Goal: Task Accomplishment & Management: Complete application form

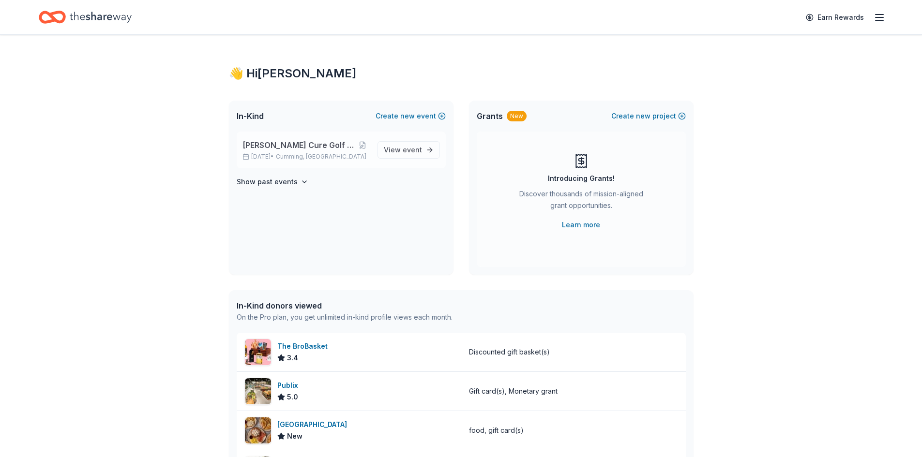
click at [300, 144] on span "[PERSON_NAME] Cure Golf Tournament" at bounding box center [298, 145] width 113 height 12
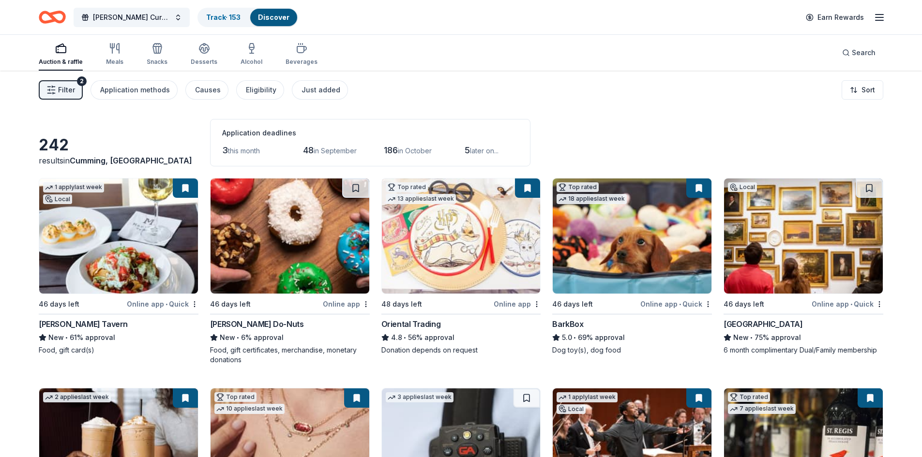
click at [277, 17] on link "Discover" at bounding box center [273, 17] width 31 height 8
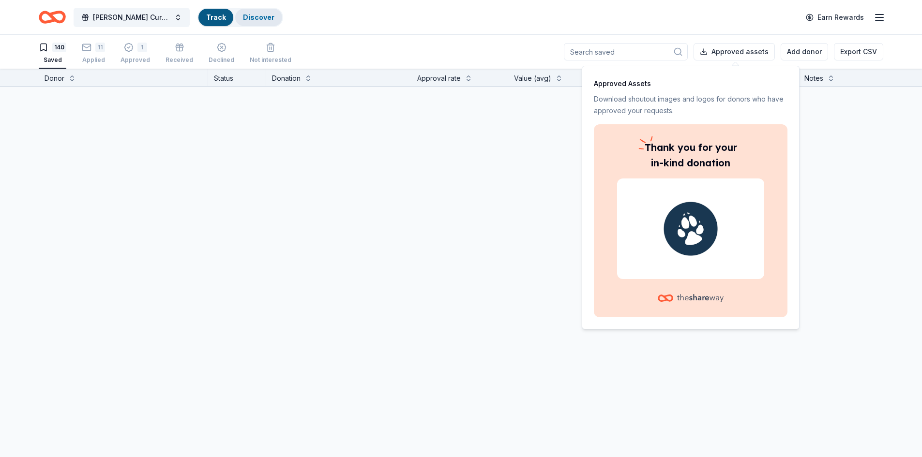
scroll to position [0, 0]
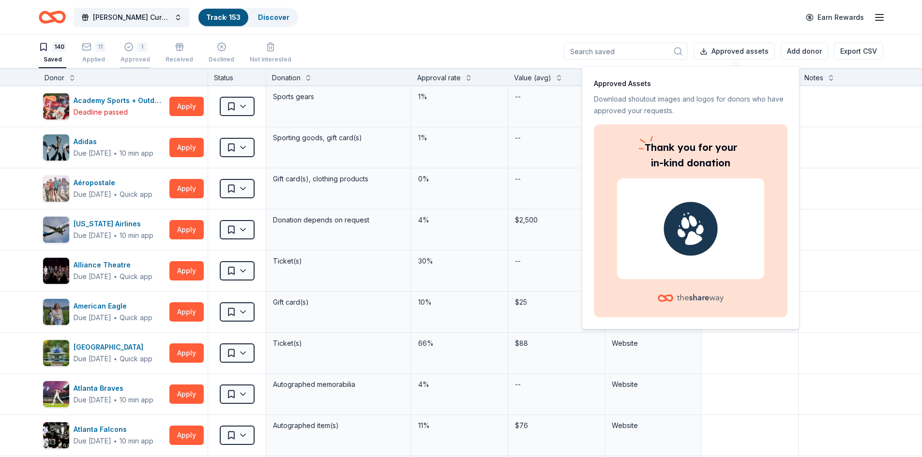
click at [129, 51] on icon "button" at bounding box center [128, 47] width 8 height 8
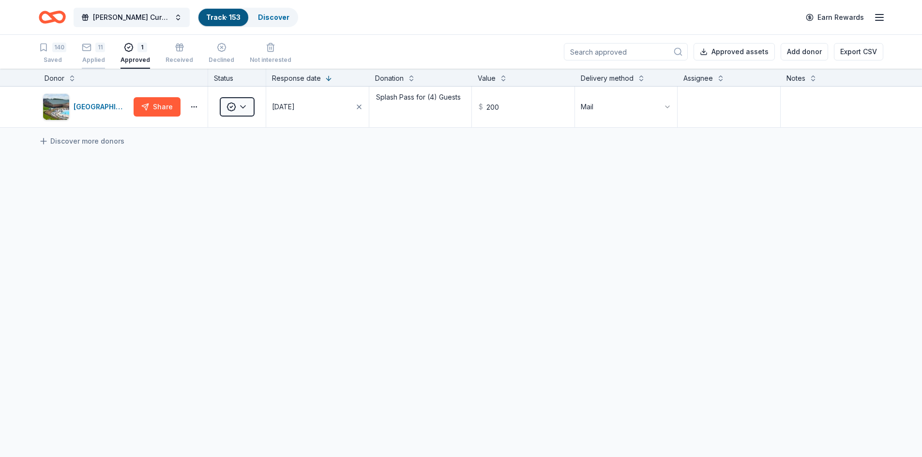
click at [82, 57] on div "Applied" at bounding box center [93, 60] width 23 height 8
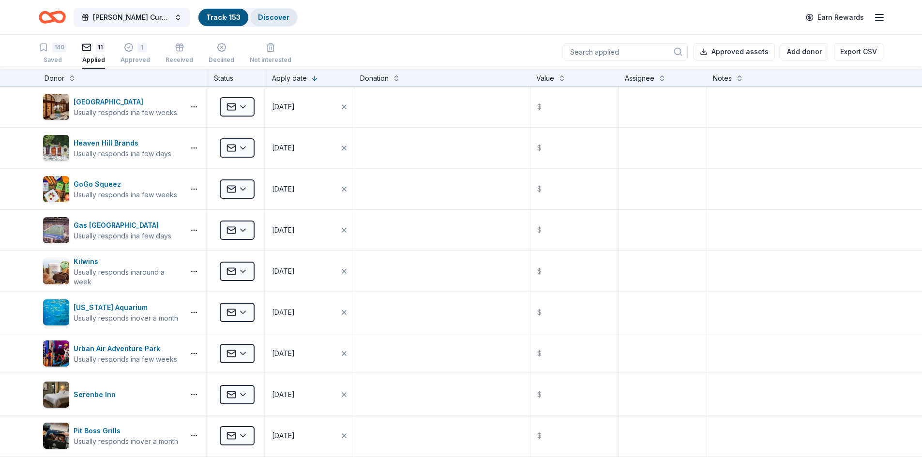
click at [268, 12] on div "Discover" at bounding box center [273, 17] width 47 height 17
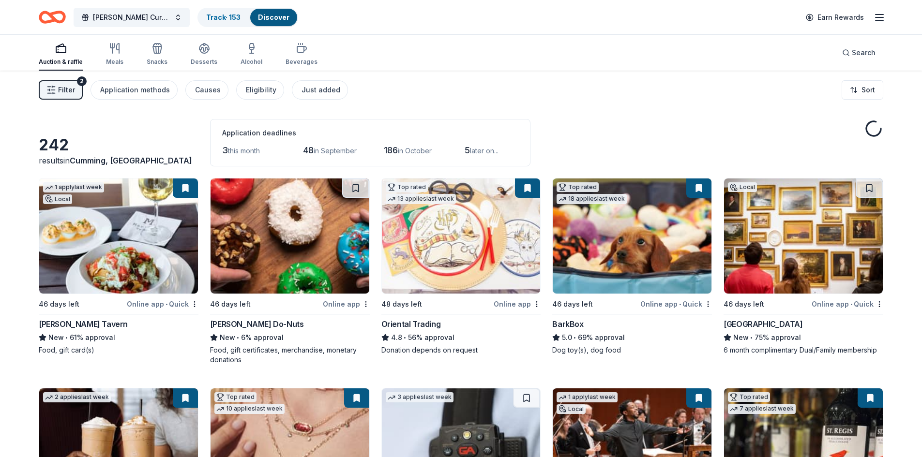
click at [280, 17] on link "Discover" at bounding box center [273, 17] width 31 height 8
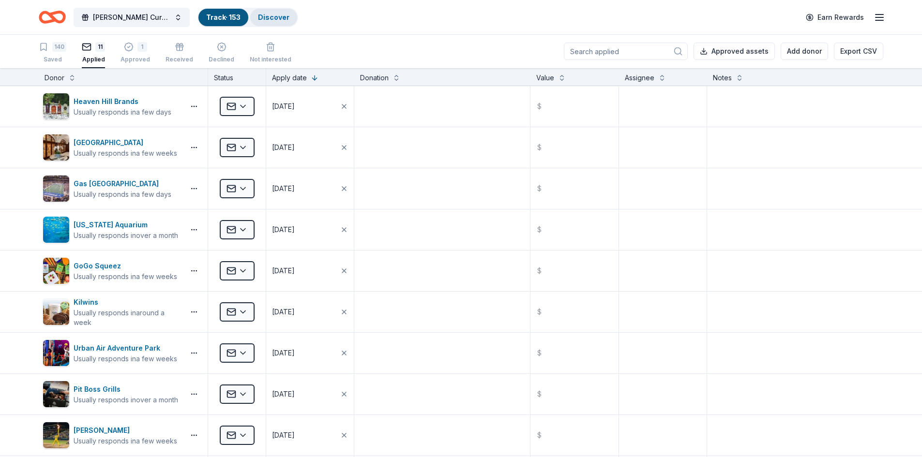
click at [279, 18] on link "Discover" at bounding box center [273, 17] width 31 height 8
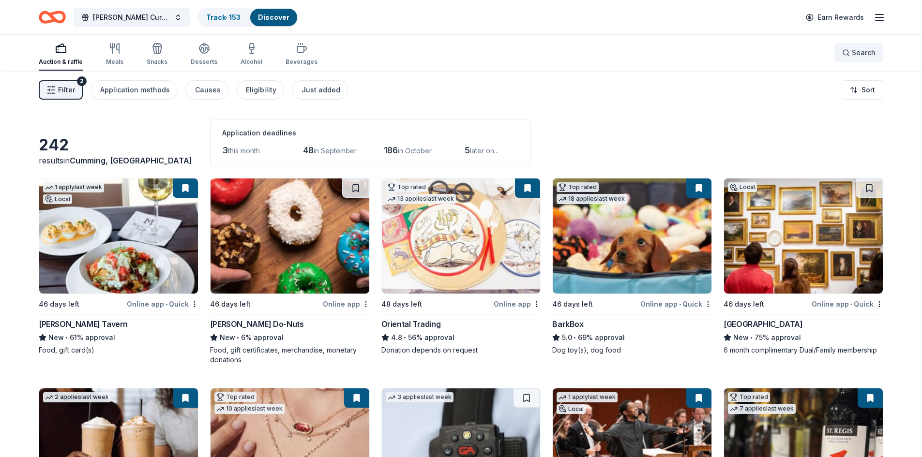
click at [854, 59] on button "Search" at bounding box center [858, 52] width 49 height 19
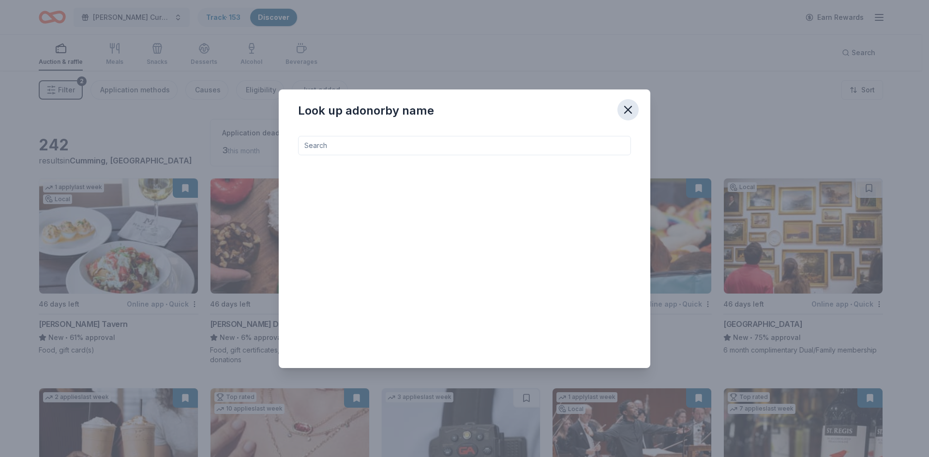
click at [628, 107] on icon "button" at bounding box center [628, 110] width 14 height 14
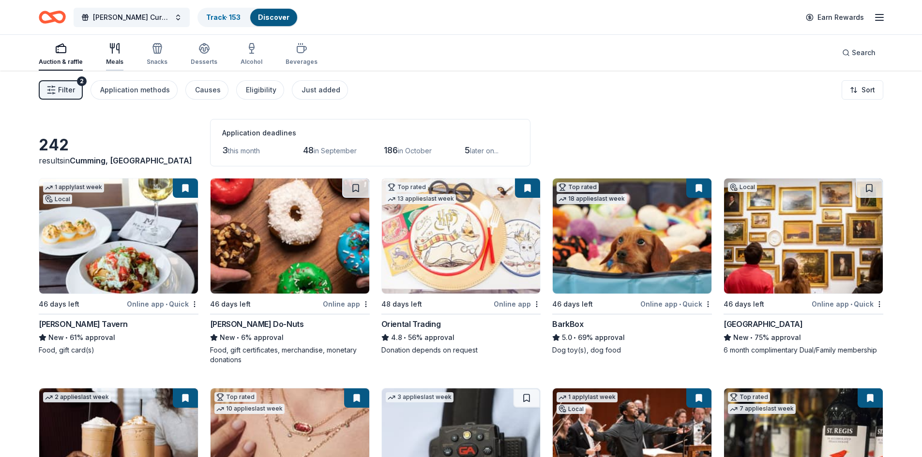
click at [109, 54] on icon "button" at bounding box center [115, 49] width 12 height 12
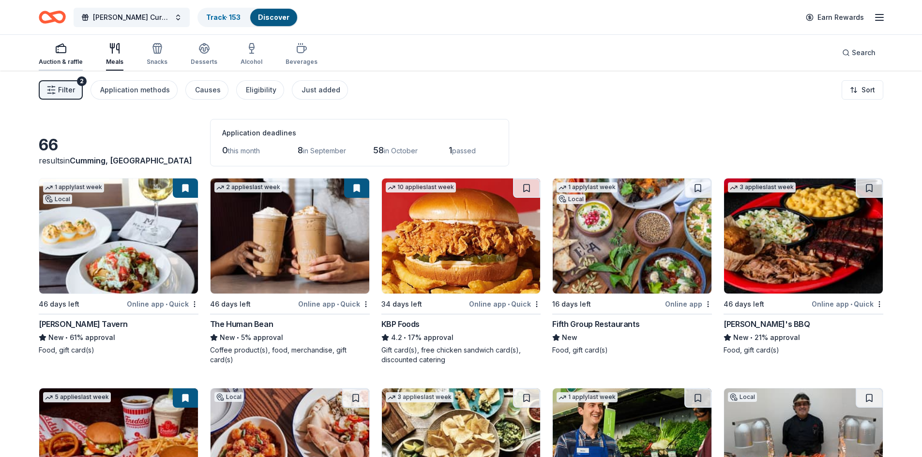
click at [54, 56] on div "Auction & raffle" at bounding box center [61, 54] width 44 height 23
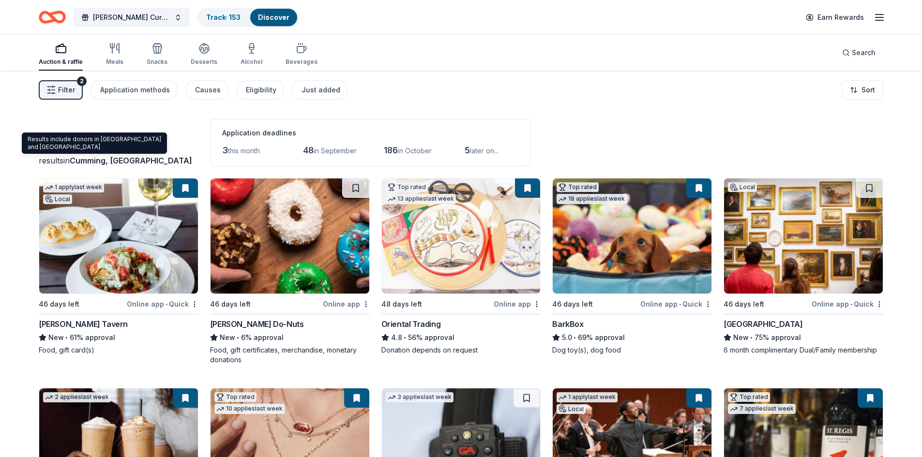
click at [117, 159] on span "Cumming, [GEOGRAPHIC_DATA]" at bounding box center [131, 161] width 122 height 10
click at [47, 158] on div "results in [GEOGRAPHIC_DATA], [GEOGRAPHIC_DATA]" at bounding box center [119, 161] width 160 height 12
click at [91, 161] on span "Cumming, [GEOGRAPHIC_DATA]" at bounding box center [131, 161] width 122 height 10
click at [117, 144] on div "Results include donors in [GEOGRAPHIC_DATA] and [GEOGRAPHIC_DATA] Results inclu…" at bounding box center [94, 143] width 145 height 21
click at [72, 91] on span "Filter" at bounding box center [66, 90] width 17 height 12
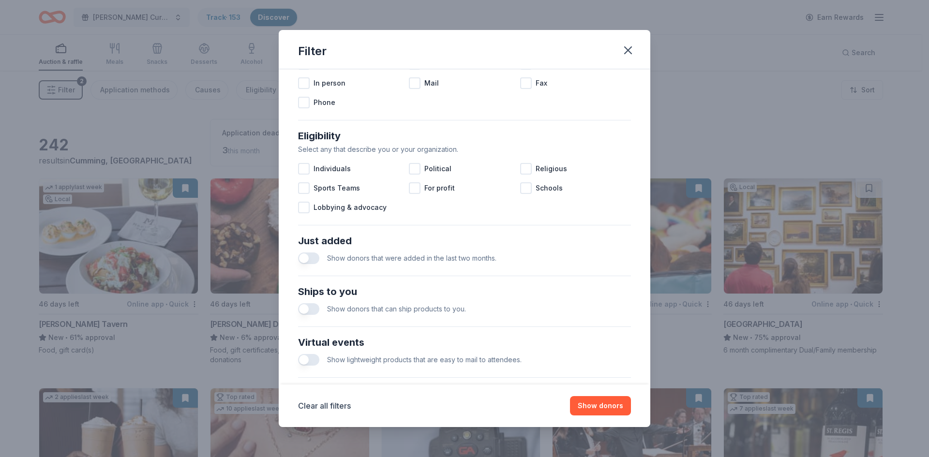
scroll to position [225, 0]
click at [358, 255] on span "Show donors that were added in the last two months." at bounding box center [411, 258] width 169 height 8
click at [310, 255] on button "button" at bounding box center [308, 258] width 21 height 12
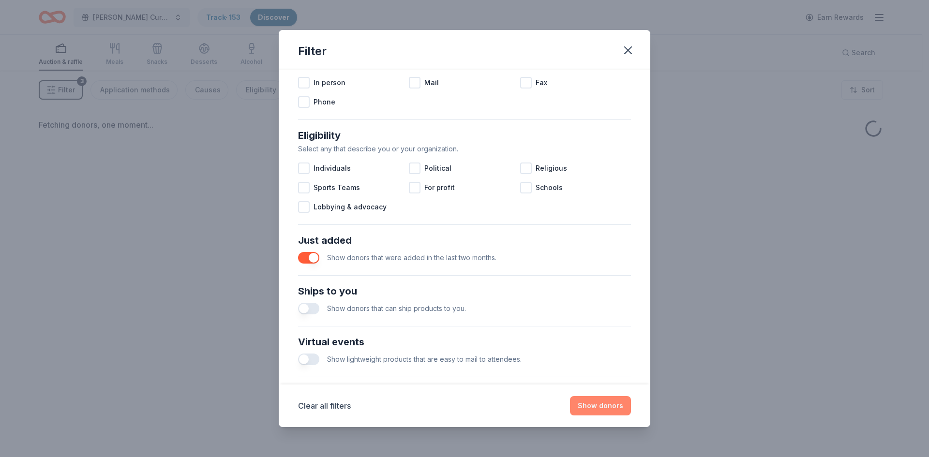
click at [596, 403] on button "Show donors" at bounding box center [600, 405] width 61 height 19
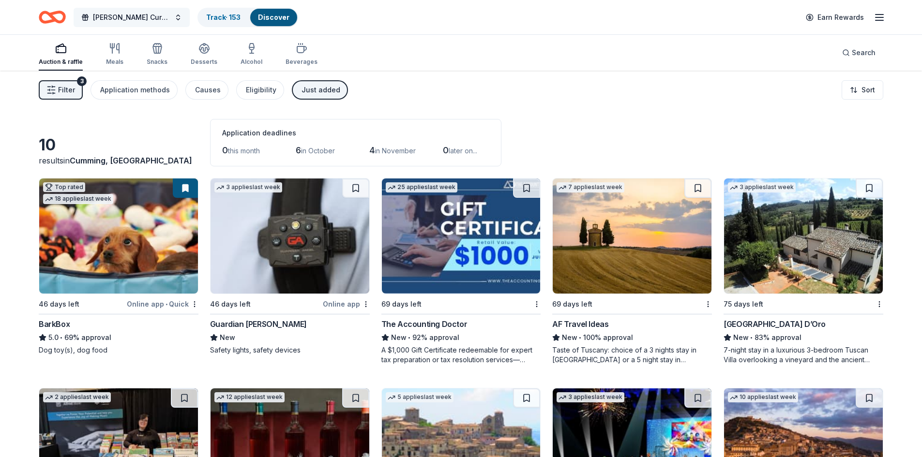
click at [164, 19] on span "[PERSON_NAME] Cure Golf Tournament" at bounding box center [131, 18] width 77 height 12
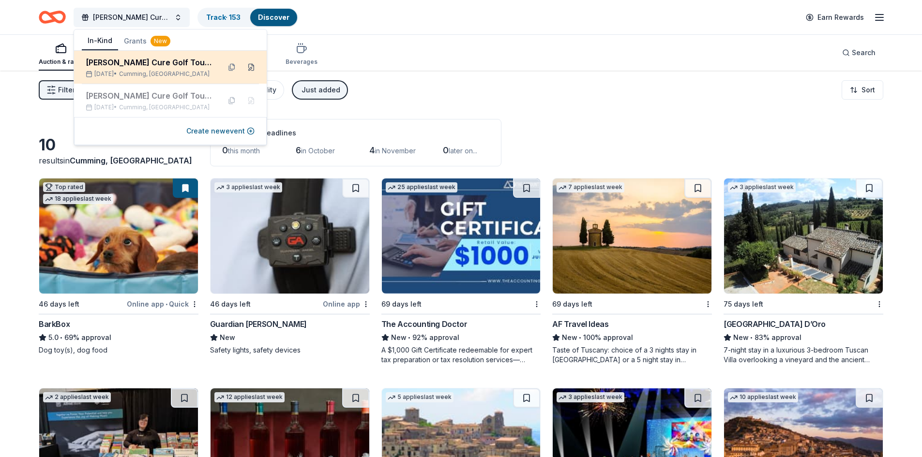
click at [250, 65] on button at bounding box center [250, 67] width 15 height 15
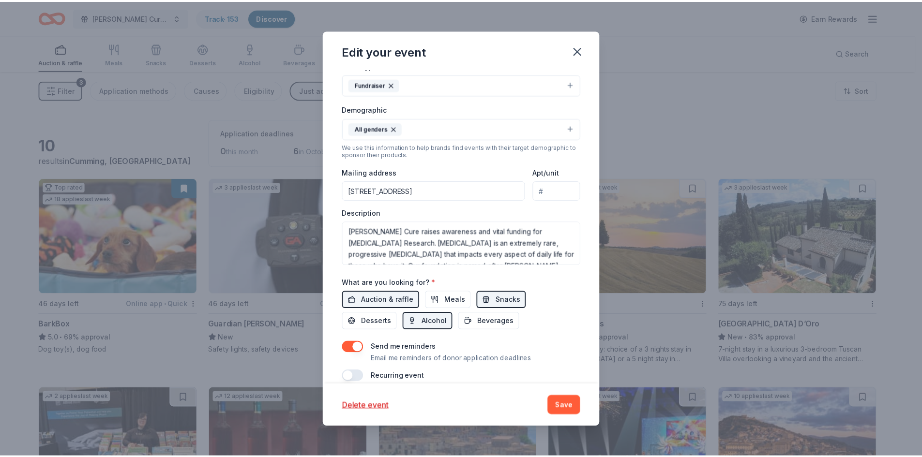
scroll to position [208, 0]
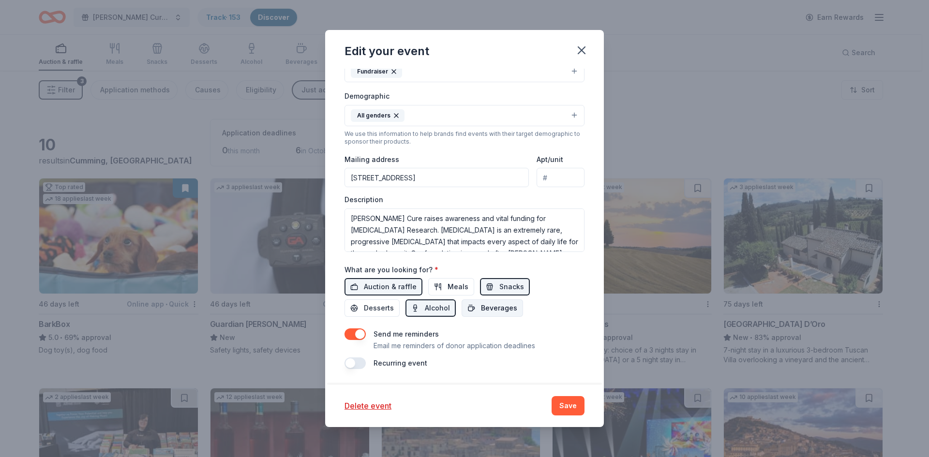
click at [491, 311] on span "Beverages" at bounding box center [499, 308] width 36 height 12
click at [576, 409] on button "Save" at bounding box center [568, 405] width 33 height 19
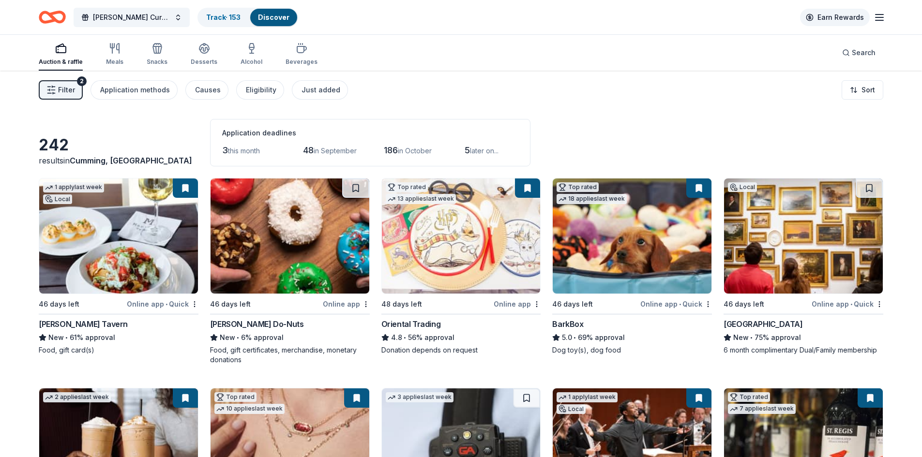
click at [826, 19] on link "Earn Rewards" at bounding box center [835, 17] width 70 height 17
click at [877, 17] on line "button" at bounding box center [879, 17] width 8 height 0
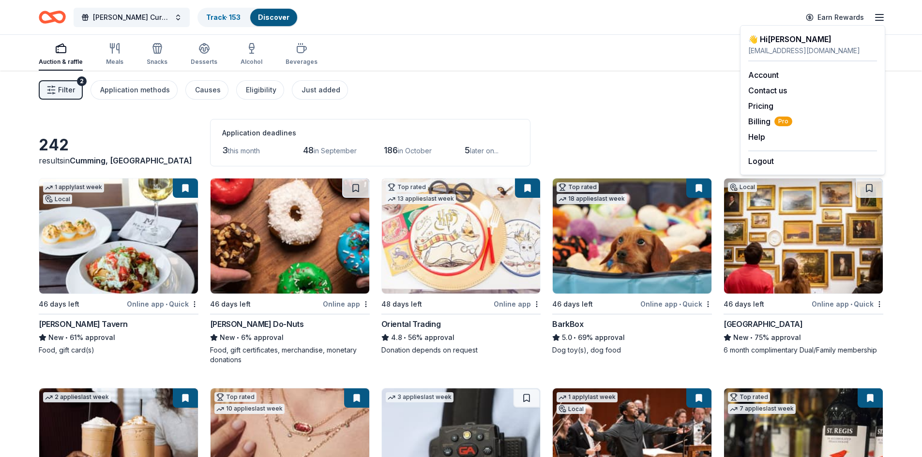
click at [335, 38] on div "Auction & raffle Meals Snacks Desserts Alcohol Beverages Search" at bounding box center [461, 53] width 844 height 36
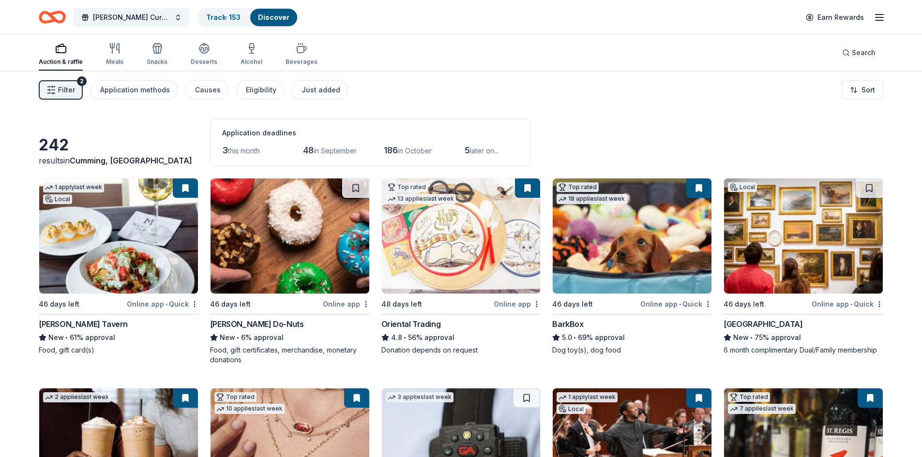
click at [220, 149] on div "Application deadlines 3 this month 48 in September 186 in [DATE] later on..." at bounding box center [370, 142] width 320 height 47
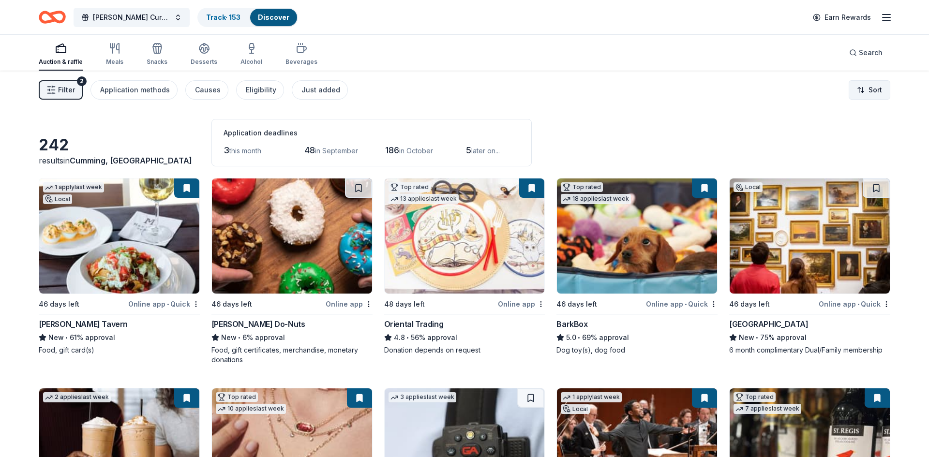
click at [861, 94] on html "[PERSON_NAME] Cure Golf Tournament Track · 153 Discover Earn Rewards Auction & …" at bounding box center [464, 228] width 929 height 457
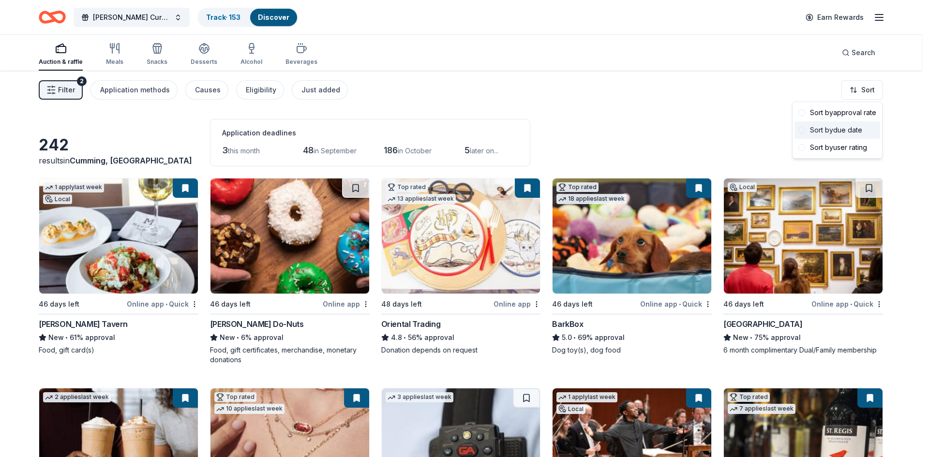
click at [845, 130] on div "Sort by due date" at bounding box center [837, 129] width 86 height 17
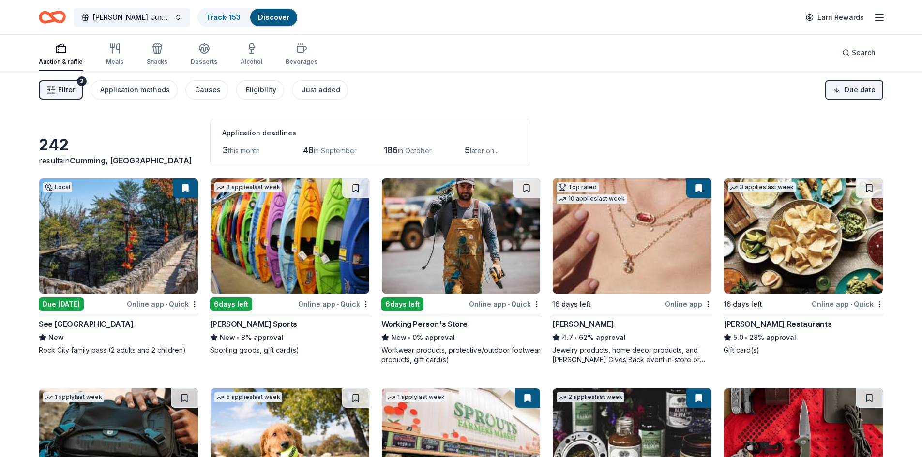
click at [314, 238] on img at bounding box center [289, 236] width 159 height 115
click at [638, 266] on img at bounding box center [631, 236] width 159 height 115
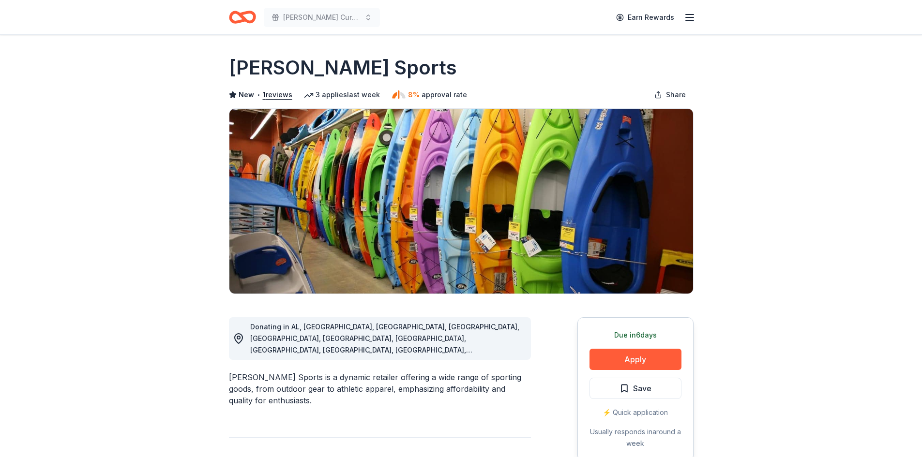
drag, startPoint x: 232, startPoint y: 67, endPoint x: 410, endPoint y: 72, distance: 178.6
click at [410, 72] on div "[PERSON_NAME] Sports" at bounding box center [461, 67] width 464 height 27
drag, startPoint x: 396, startPoint y: 65, endPoint x: 242, endPoint y: 60, distance: 153.4
click at [242, 60] on div "[PERSON_NAME] Sports" at bounding box center [461, 67] width 464 height 27
click at [274, 92] on button "1 reviews" at bounding box center [278, 95] width 30 height 12
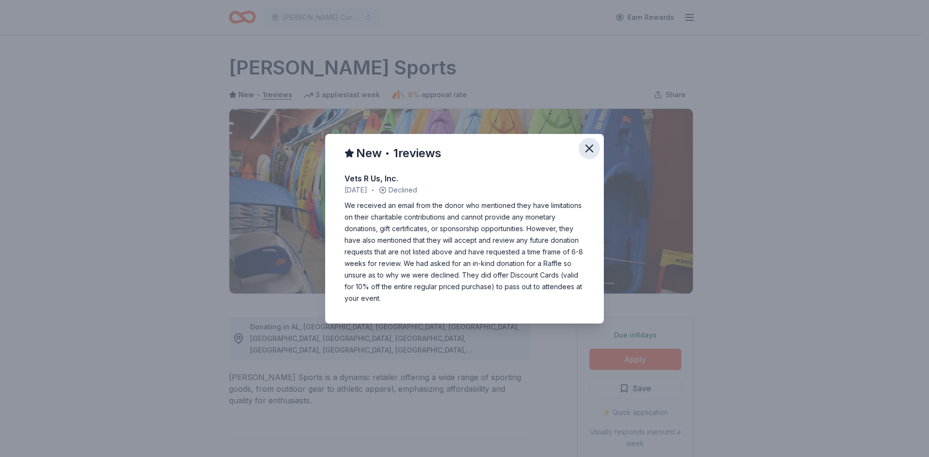
click at [591, 146] on icon "button" at bounding box center [589, 148] width 7 height 7
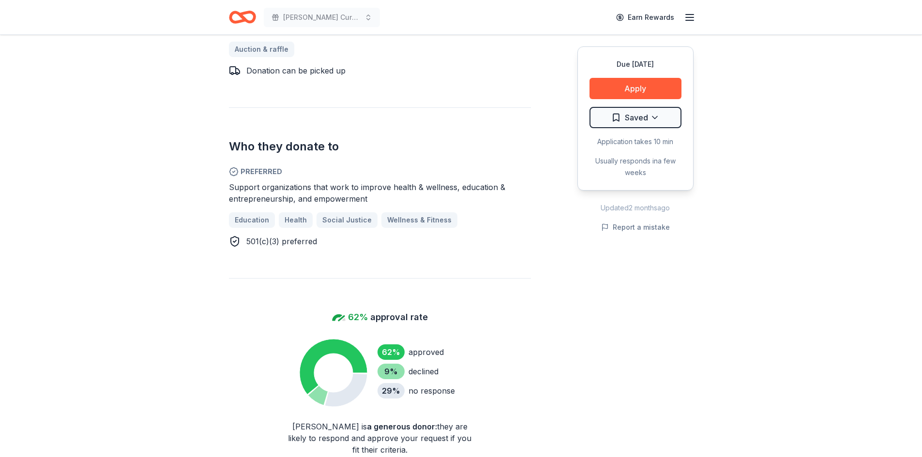
scroll to position [532, 0]
click at [655, 89] on button "Apply" at bounding box center [635, 88] width 92 height 21
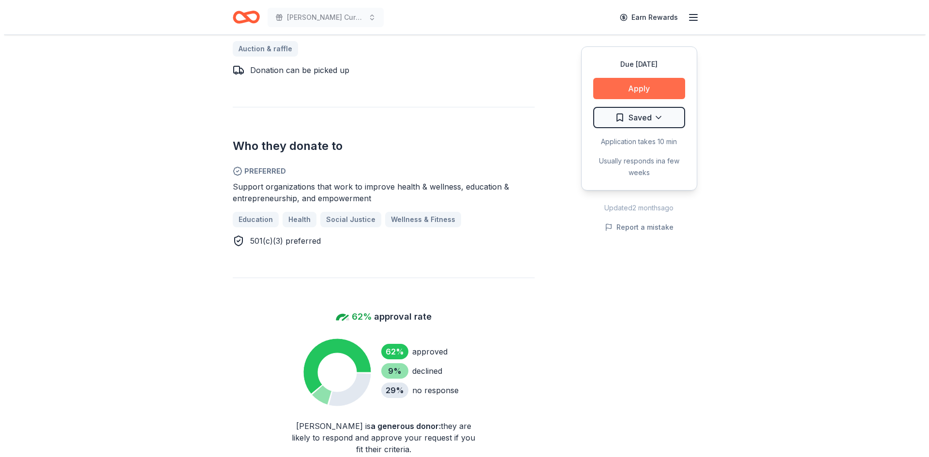
scroll to position [546, 0]
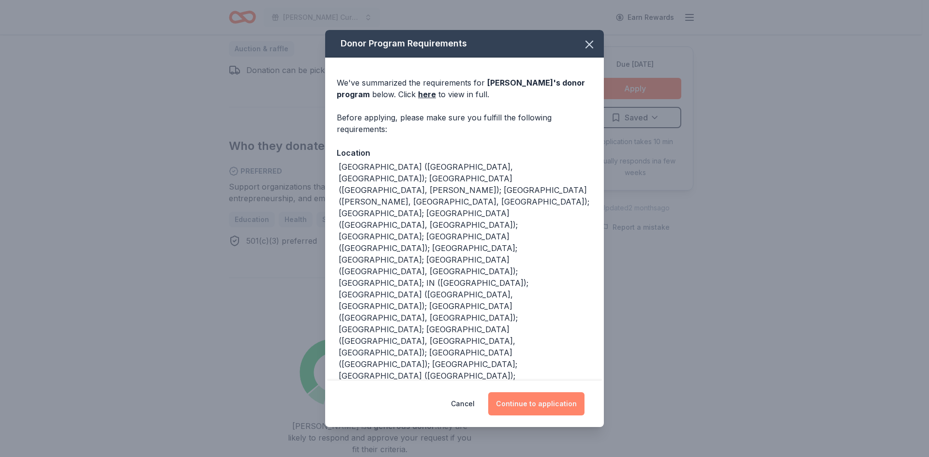
click at [547, 405] on button "Continue to application" at bounding box center [536, 403] width 96 height 23
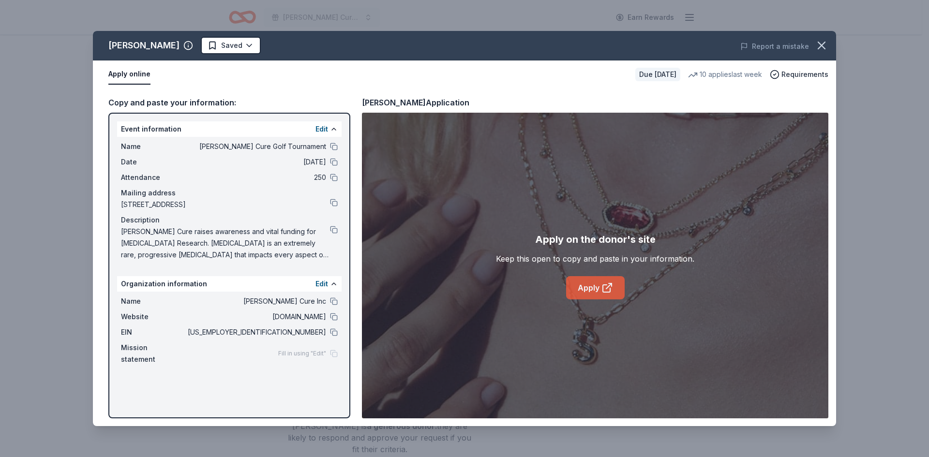
click at [601, 293] on icon at bounding box center [607, 288] width 12 height 12
click at [591, 294] on link "Apply" at bounding box center [595, 287] width 59 height 23
